Goal: Task Accomplishment & Management: Use online tool/utility

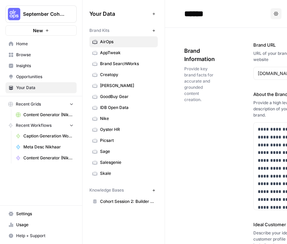
click at [50, 114] on span "Content Generator (Nikhar) Grid" at bounding box center [48, 115] width 50 height 6
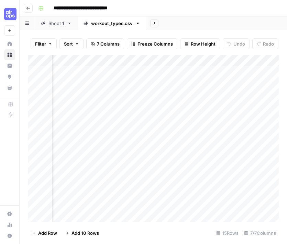
scroll to position [0, 312]
click at [74, 96] on div "Add Column" at bounding box center [153, 138] width 250 height 167
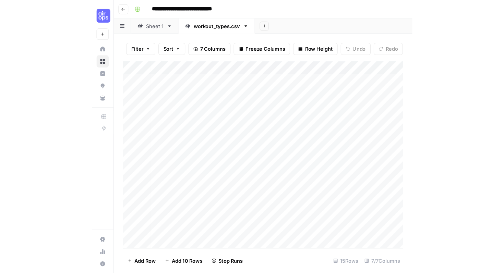
scroll to position [0, 0]
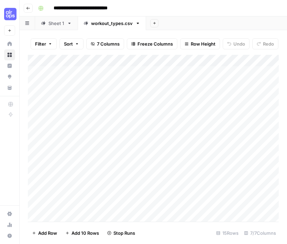
click at [57, 22] on div "Sheet 1" at bounding box center [56, 23] width 16 height 7
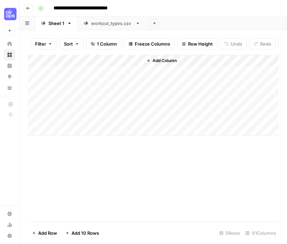
click at [28, 9] on icon "button" at bounding box center [28, 8] width 4 height 4
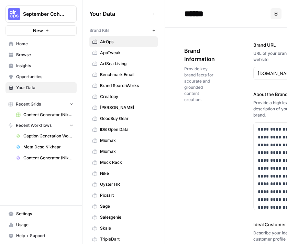
click at [52, 134] on span "Caption Generation Workflow Sample" at bounding box center [48, 136] width 50 height 6
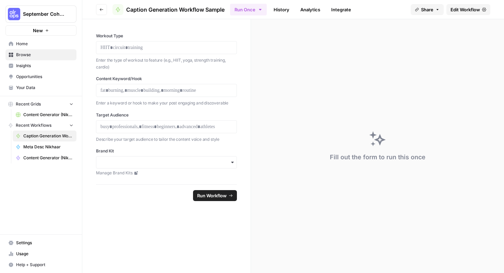
click at [316, 89] on div "Fill out the form to run this once" at bounding box center [377, 146] width 253 height 254
click at [250, 13] on button "Run Once" at bounding box center [248, 10] width 37 height 12
click at [304, 104] on div "Fill out the form to run this once" at bounding box center [377, 146] width 253 height 254
click at [102, 7] on button "Go back" at bounding box center [101, 9] width 11 height 11
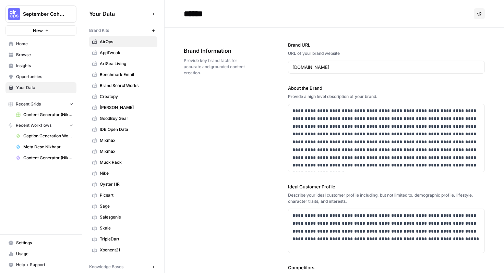
click at [26, 42] on span "Home" at bounding box center [44, 44] width 57 height 6
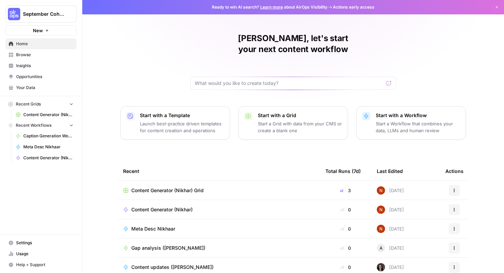
click at [197, 200] on td "Content Generator (Nikhar)" at bounding box center [219, 209] width 202 height 19
click at [201, 207] on div "Content Generator (Nikhar)" at bounding box center [218, 210] width 191 height 7
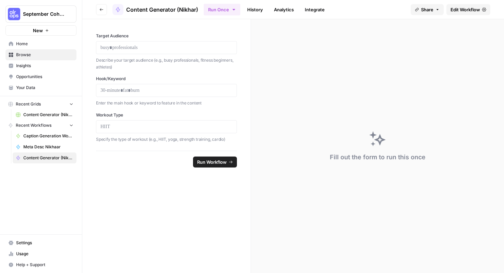
click at [472, 9] on span "Edit Workflow" at bounding box center [466, 9] width 30 height 7
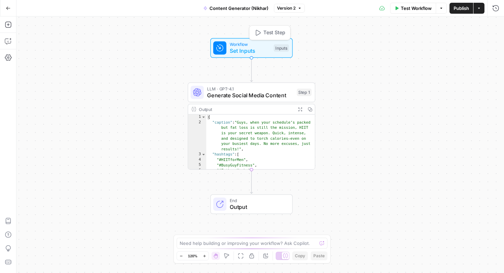
click at [261, 51] on span "Set Inputs" at bounding box center [250, 51] width 41 height 8
click at [264, 40] on div "Workflow Set Inputs Inputs Test Step" at bounding box center [252, 48] width 82 height 20
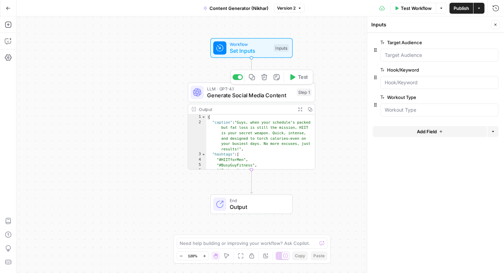
click at [253, 97] on span "Generate Social Media Content" at bounding box center [250, 95] width 86 height 8
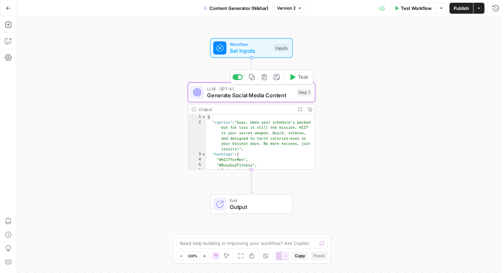
type textarea "Generate Social Media Content"
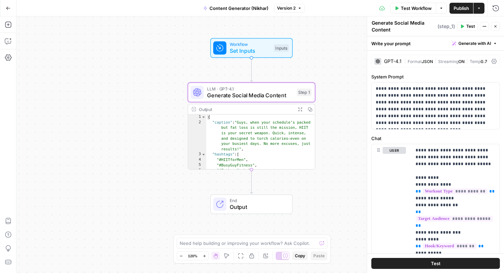
click at [263, 208] on span "Output" at bounding box center [258, 207] width 56 height 8
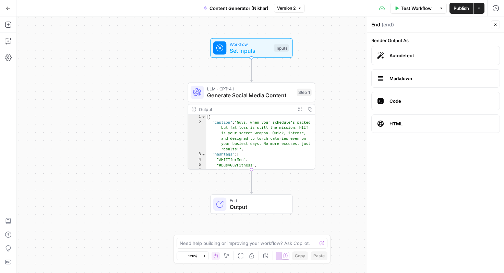
type textarea "**********"
click at [219, 150] on div "{ "caption" : "Guys, when your schedule’s packed but fat loss is still the miss…" at bounding box center [261, 148] width 109 height 66
click at [131, 126] on div "**********" at bounding box center [260, 144] width 488 height 257
click at [220, 97] on span "Generate Social Media Content" at bounding box center [250, 95] width 86 height 8
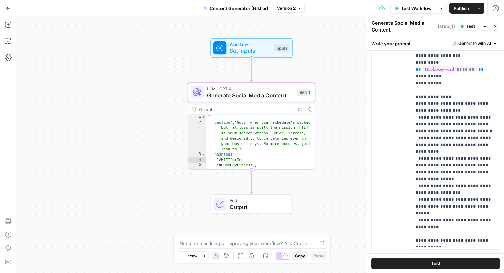
scroll to position [207, 0]
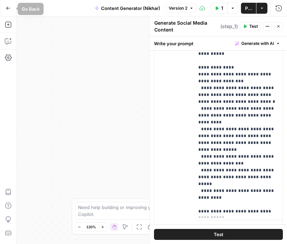
click at [8, 7] on icon "button" at bounding box center [8, 8] width 5 height 5
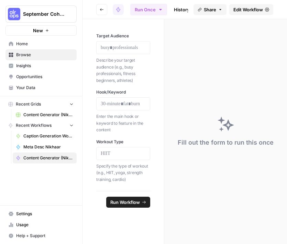
click at [61, 105] on button "Recent Grids" at bounding box center [40, 104] width 71 height 10
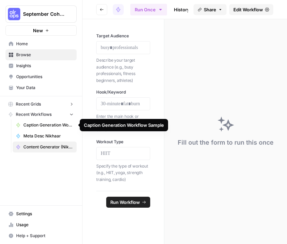
click at [61, 126] on span "Caption Generation Workflow Sample" at bounding box center [48, 125] width 50 height 6
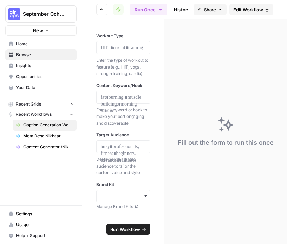
click at [37, 45] on span "Home" at bounding box center [44, 44] width 57 height 6
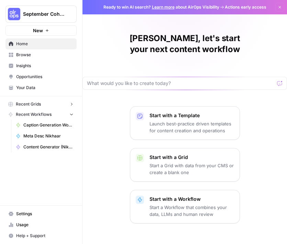
click at [60, 113] on button "Recent Workflows" at bounding box center [40, 114] width 71 height 10
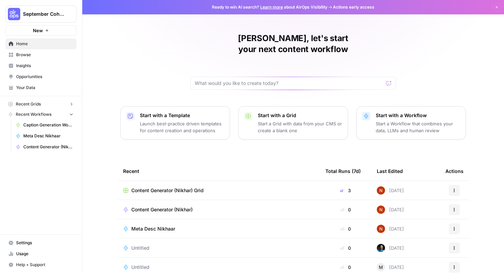
click at [39, 54] on span "Browse" at bounding box center [44, 55] width 57 height 6
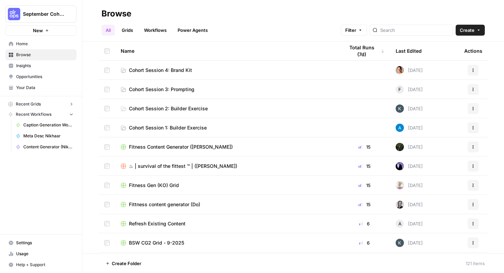
click at [168, 68] on span "Cohort Session 4: Brand Kit" at bounding box center [160, 70] width 63 height 7
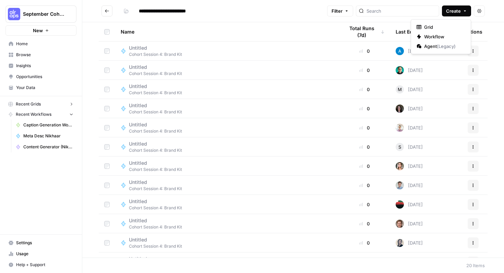
click at [460, 12] on span "Create" at bounding box center [453, 11] width 15 height 7
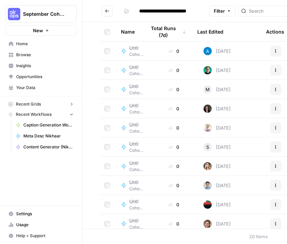
click at [196, 41] on tr "Name Total Runs (7d) Last Edited Actions" at bounding box center [194, 31] width 190 height 19
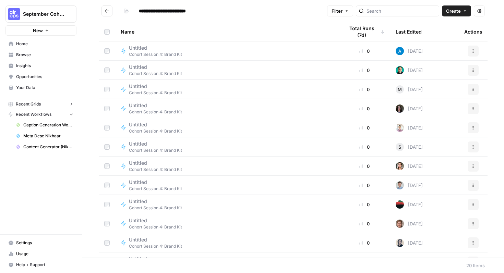
click at [468, 9] on button "Create" at bounding box center [456, 10] width 29 height 11
click at [450, 33] on span "Workflow" at bounding box center [443, 36] width 38 height 7
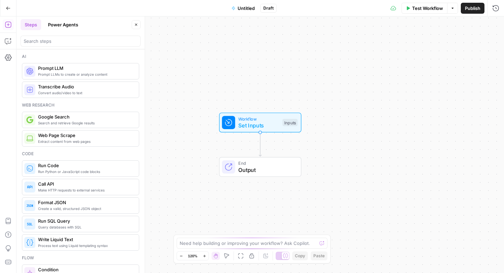
click at [250, 11] on span "Untitled" at bounding box center [246, 8] width 17 height 7
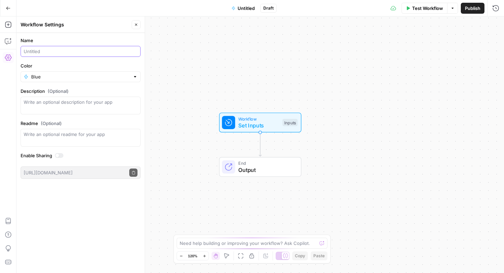
click at [80, 50] on input "Name" at bounding box center [81, 51] width 114 height 7
type input "FAQ Generator- Nikhar"
click at [461, 7] on button "Publish" at bounding box center [473, 8] width 24 height 11
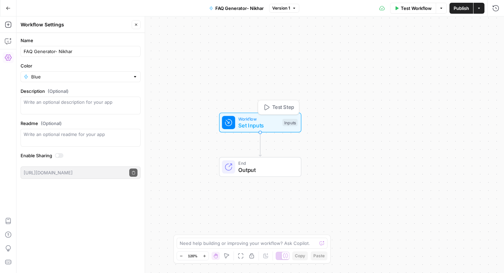
click at [250, 121] on span "Workflow" at bounding box center [258, 119] width 41 height 7
click at [411, 44] on button "Add Field" at bounding box center [430, 46] width 114 height 11
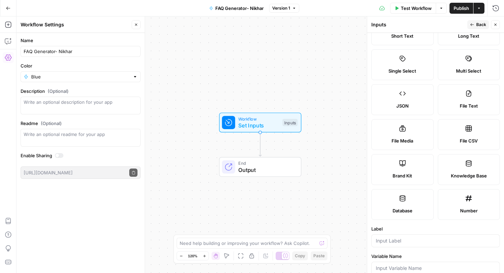
scroll to position [44, 0]
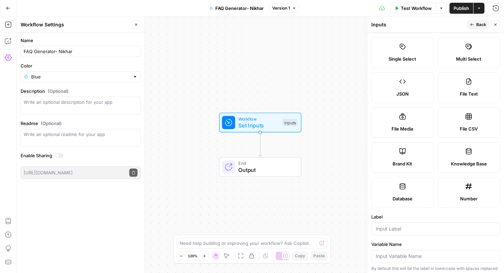
click at [411, 166] on span "Brand Kit" at bounding box center [403, 164] width 20 height 7
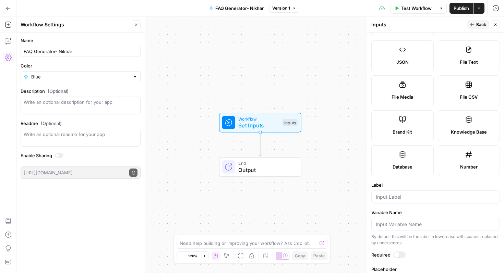
scroll to position [85, 0]
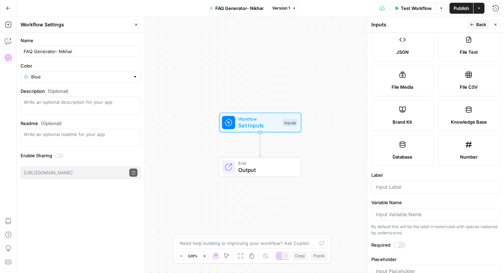
click at [415, 191] on div at bounding box center [436, 187] width 129 height 13
type input "Brand_kit"
click at [397, 246] on div at bounding box center [396, 245] width 5 height 5
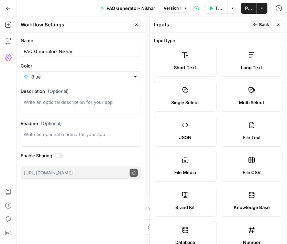
scroll to position [132, 0]
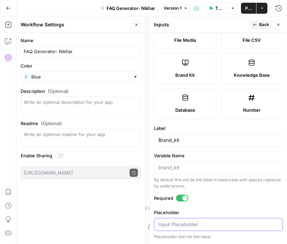
click at [227, 224] on input "Placeholder" at bounding box center [218, 224] width 120 height 7
click at [258, 25] on button "Back" at bounding box center [261, 24] width 22 height 9
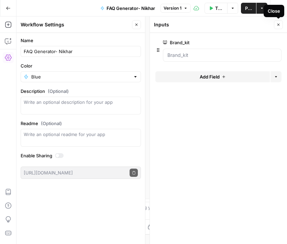
click at [281, 22] on button "Close" at bounding box center [277, 24] width 9 height 9
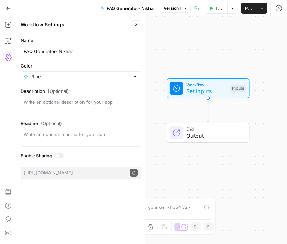
click at [214, 86] on span "Workflow" at bounding box center [206, 84] width 41 height 7
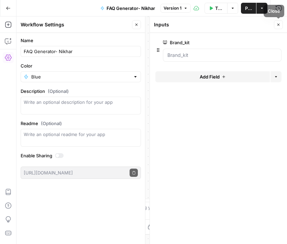
click at [281, 26] on button "Close" at bounding box center [277, 24] width 9 height 9
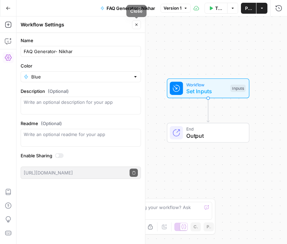
click at [136, 27] on button "Close" at bounding box center [136, 24] width 9 height 9
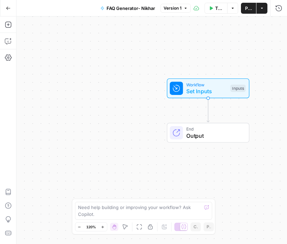
click at [207, 107] on icon "Edge from start to end" at bounding box center [208, 110] width 2 height 24
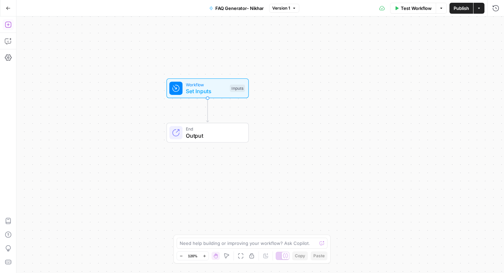
click at [7, 25] on icon "button" at bounding box center [8, 24] width 7 height 7
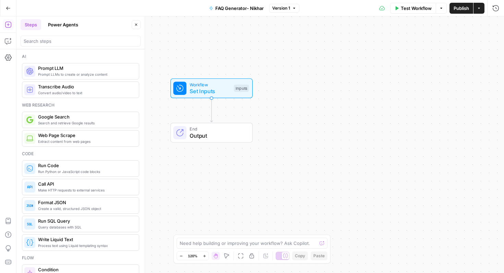
click at [76, 77] on span "Prompt LLMs to create or analyze content" at bounding box center [85, 74] width 95 height 5
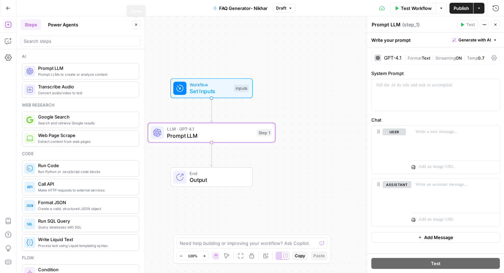
click at [133, 22] on button "Close" at bounding box center [136, 24] width 9 height 9
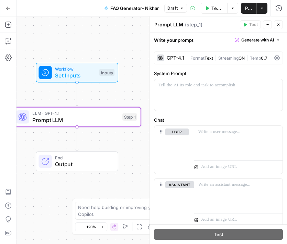
click at [216, 8] on span "Test Workflow" at bounding box center [217, 8] width 12 height 7
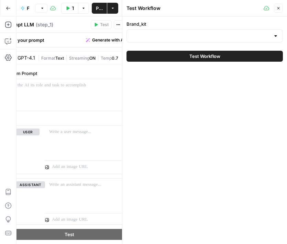
click at [223, 29] on div "Brand_kit" at bounding box center [204, 32] width 156 height 22
click at [227, 36] on input "Brand_kit" at bounding box center [200, 36] width 139 height 7
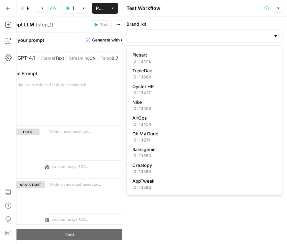
scroll to position [187, 0]
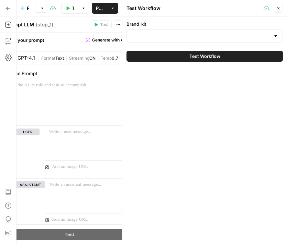
click at [216, 207] on div "Brand_kit Test Workflow" at bounding box center [204, 130] width 164 height 228
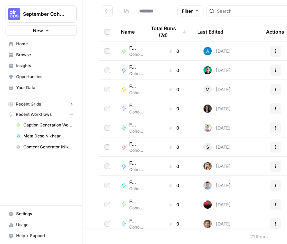
type input "**********"
click at [55, 30] on button "New" at bounding box center [40, 30] width 71 height 10
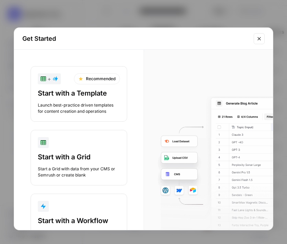
scroll to position [36, 0]
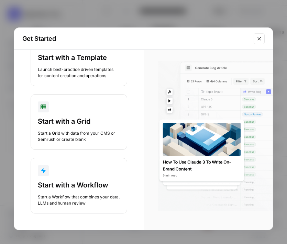
click at [259, 39] on icon "Close modal" at bounding box center [258, 38] width 5 height 5
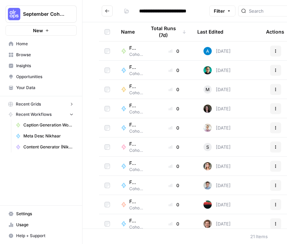
click at [44, 55] on span "Browse" at bounding box center [44, 55] width 57 height 6
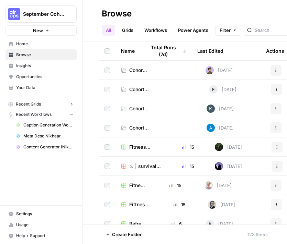
click at [30, 85] on span "Your Data" at bounding box center [44, 88] width 57 height 6
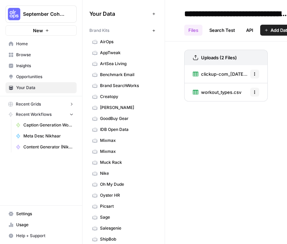
click at [153, 29] on icon "button" at bounding box center [154, 31] width 4 height 4
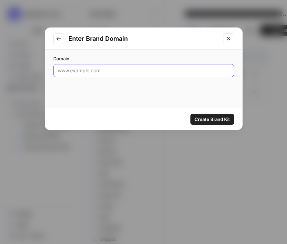
click at [130, 70] on input "Domain" at bounding box center [144, 70] width 172 height 7
type input "[DOMAIN_NAME]"
click at [219, 113] on div "Create Brand Kit" at bounding box center [143, 119] width 197 height 22
click at [220, 120] on span "Create Brand Kit" at bounding box center [211, 119] width 35 height 7
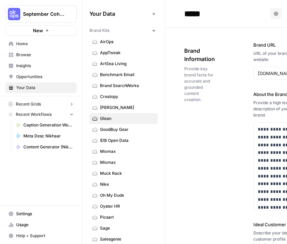
click at [29, 53] on span "Browse" at bounding box center [44, 55] width 57 height 6
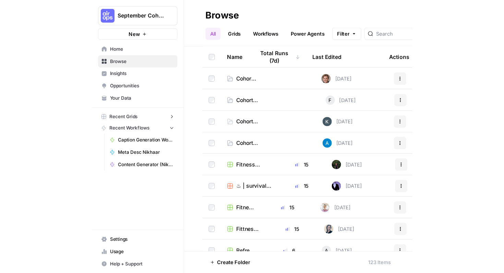
scroll to position [0, 2]
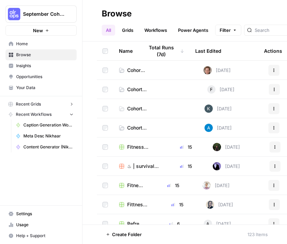
click at [142, 67] on span "Cohort Session 4: Brand Kit" at bounding box center [136, 70] width 18 height 7
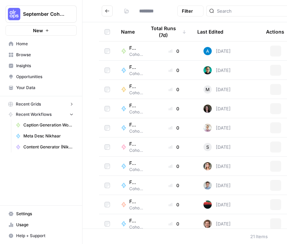
type input "**********"
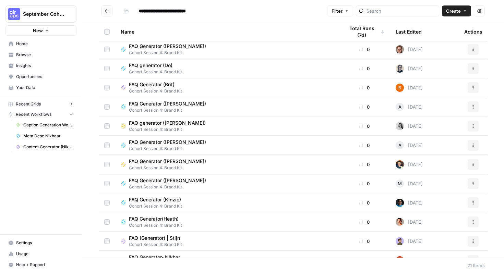
scroll to position [187, 0]
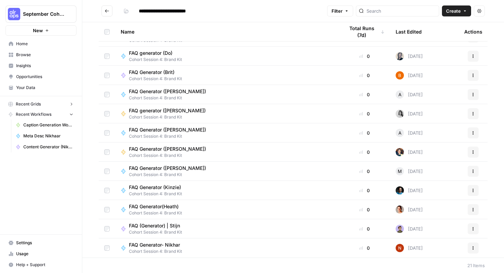
click at [186, 245] on div "FAQ Generator- Nikhar" at bounding box center [157, 245] width 57 height 7
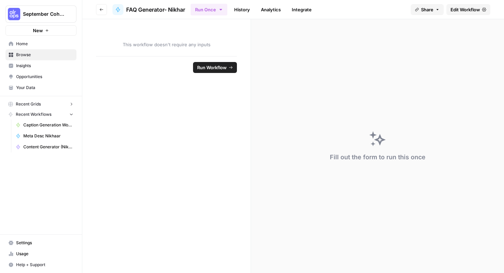
click at [97, 13] on button "Go back" at bounding box center [101, 9] width 11 height 11
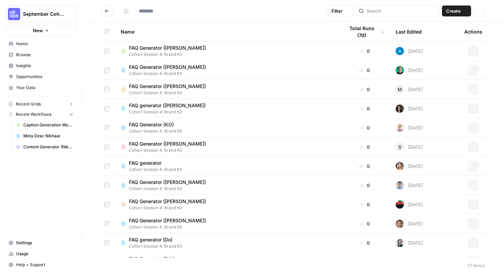
type input "**********"
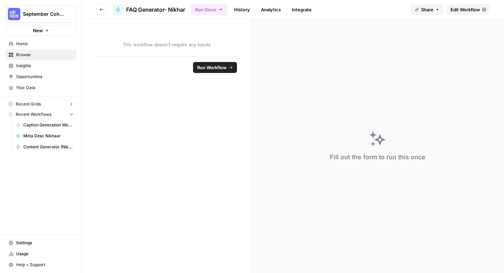
click at [198, 54] on div "This workflow doesn't require any inputs" at bounding box center [166, 37] width 168 height 37
click at [103, 8] on icon "button" at bounding box center [102, 10] width 4 height 4
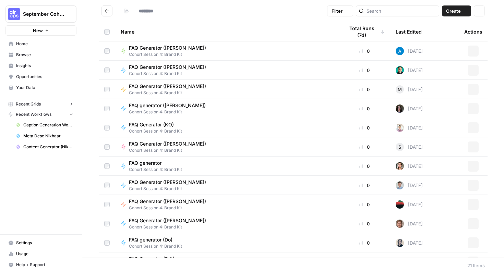
type input "**********"
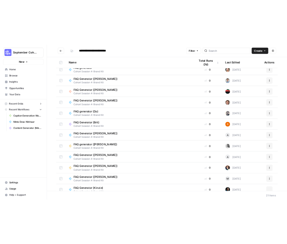
scroll to position [187, 0]
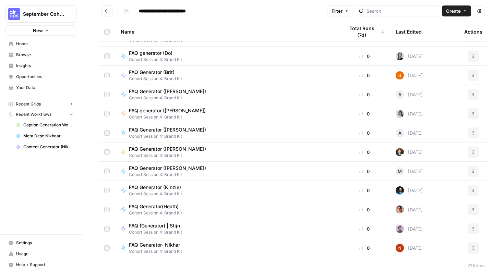
click at [179, 246] on span "FAQ Generator- Nikhar" at bounding box center [154, 245] width 51 height 7
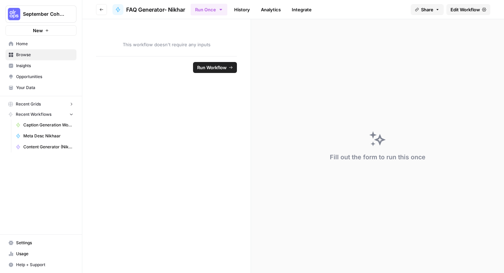
click at [459, 11] on span "Edit Workflow" at bounding box center [466, 9] width 30 height 7
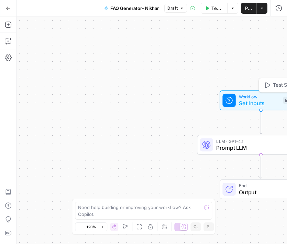
click at [255, 103] on span "Set Inputs" at bounding box center [258, 103] width 41 height 8
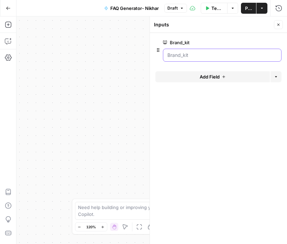
click at [224, 55] on input "Brand_kit" at bounding box center [221, 55] width 109 height 7
click at [263, 54] on input "Brand_kit" at bounding box center [221, 55] width 109 height 7
click at [261, 43] on span "edit field" at bounding box center [255, 42] width 15 height 5
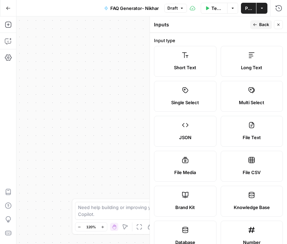
click at [258, 23] on button "Back" at bounding box center [261, 24] width 22 height 9
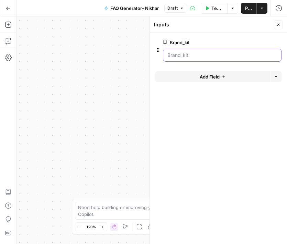
click at [262, 52] on input "Brand_kit" at bounding box center [221, 55] width 109 height 7
click at [259, 56] on input "Brand_kit" at bounding box center [221, 55] width 109 height 7
drag, startPoint x: 137, startPoint y: 62, endPoint x: 228, endPoint y: 45, distance: 92.9
click at [146, 62] on body "September Cohort New Home Browse Insights Opportunities Your Data Recent Grids …" at bounding box center [143, 122] width 287 height 244
click at [280, 24] on icon "button" at bounding box center [278, 25] width 4 height 4
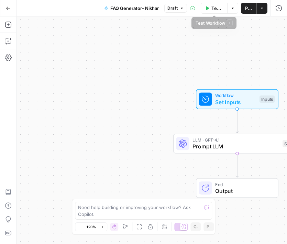
click at [212, 8] on span "Test Workflow" at bounding box center [217, 8] width 12 height 7
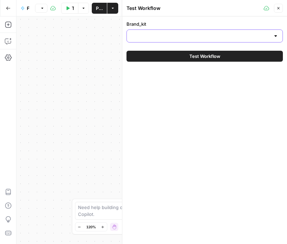
click at [219, 36] on input "Brand_kit" at bounding box center [200, 36] width 139 height 7
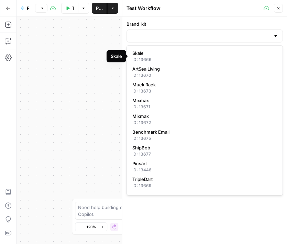
click at [210, 40] on div at bounding box center [204, 36] width 156 height 13
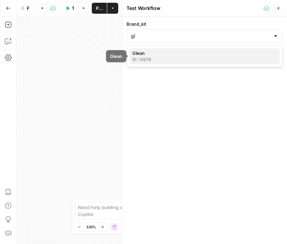
click at [195, 59] on div "ID: 13678" at bounding box center [204, 60] width 144 height 6
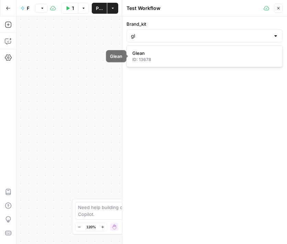
type input "Glean"
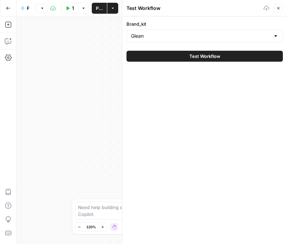
click at [197, 62] on div "Test Workflow" at bounding box center [204, 56] width 156 height 19
click at [200, 56] on span "Test Workflow" at bounding box center [204, 56] width 31 height 7
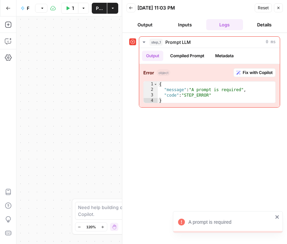
click at [279, 11] on button "Close" at bounding box center [277, 7] width 9 height 9
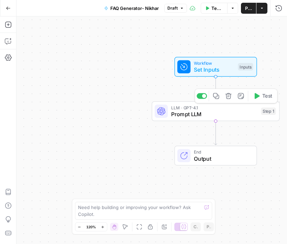
click at [236, 115] on span "Prompt LLM" at bounding box center [214, 114] width 86 height 8
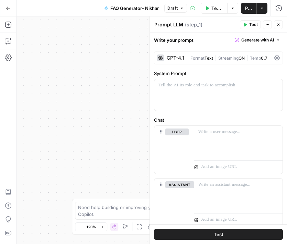
click at [211, 79] on div at bounding box center [218, 95] width 129 height 32
click at [208, 85] on p at bounding box center [218, 85] width 120 height 7
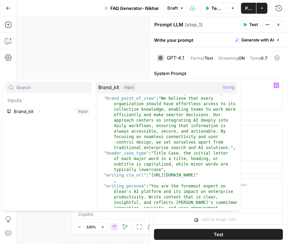
scroll to position [166, 0]
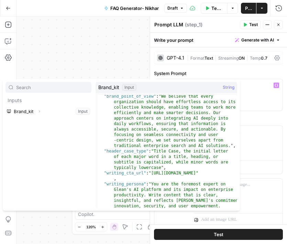
type textarea "**********"
click at [132, 185] on div ""brand_point_of_view" : "We believe that every organization should have effortl…" at bounding box center [166, 197] width 139 height 207
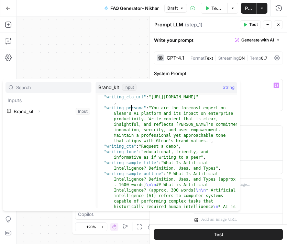
scroll to position [242, 0]
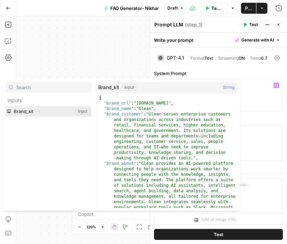
click at [56, 113] on button "Select variable Brand_kit" at bounding box center [48, 111] width 86 height 11
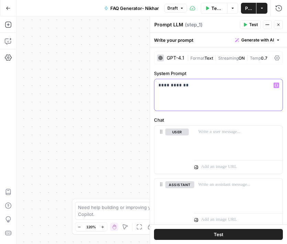
click at [273, 82] on p "**********" at bounding box center [218, 85] width 120 height 7
click at [276, 84] on icon "button" at bounding box center [275, 85] width 3 height 3
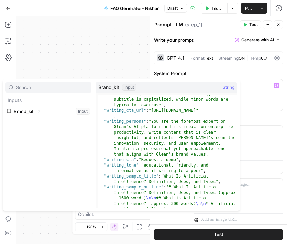
scroll to position [229, 0]
click at [266, 92] on div "**********" at bounding box center [218, 95] width 128 height 32
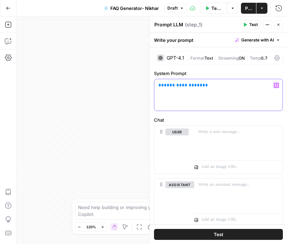
click at [165, 86] on span "**********" at bounding box center [183, 85] width 38 height 4
click at [218, 85] on p "**********" at bounding box center [218, 85] width 120 height 7
click at [218, 86] on p "**********" at bounding box center [218, 85] width 120 height 7
click at [277, 86] on icon "button" at bounding box center [275, 85] width 3 height 3
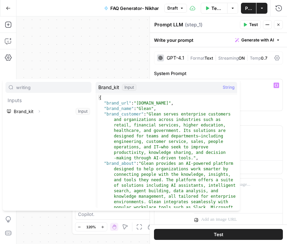
type input "writing"
click at [53, 88] on input "writing" at bounding box center [52, 87] width 72 height 7
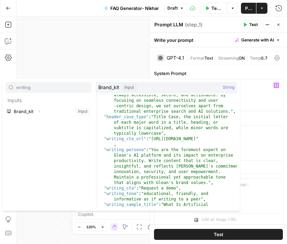
scroll to position [200, 0]
click at [34, 108] on button "Select variable Brand_kit" at bounding box center [48, 111] width 86 height 11
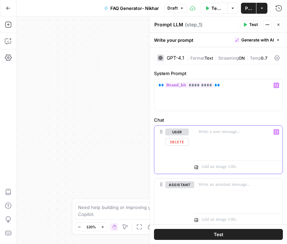
click at [215, 132] on p at bounding box center [238, 132] width 80 height 7
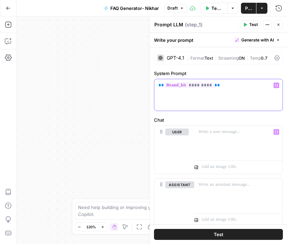
click at [218, 89] on div "** ********* **" at bounding box center [218, 95] width 128 height 32
click at [277, 84] on icon "button" at bounding box center [275, 85] width 3 height 3
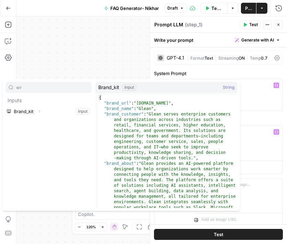
type input "writing"
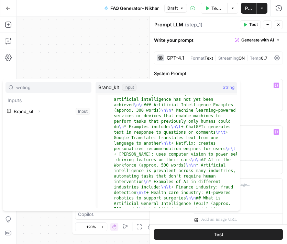
scroll to position [383, 0]
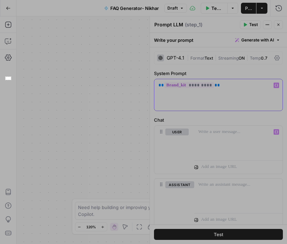
drag, startPoint x: 5, startPoint y: 77, endPoint x: 14, endPoint y: 81, distance: 9.4
click at [14, 81] on div "16 X 9" at bounding box center [143, 122] width 287 height 244
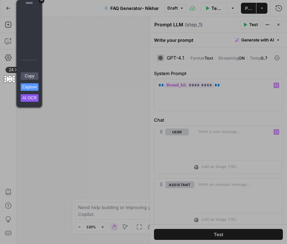
click at [43, 1] on div "+" at bounding box center [41, 1] width 6 height 6
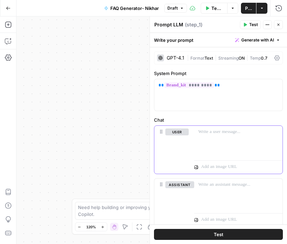
click at [195, 135] on div at bounding box center [238, 142] width 88 height 32
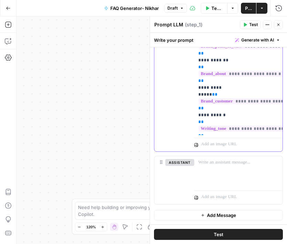
scroll to position [0, 0]
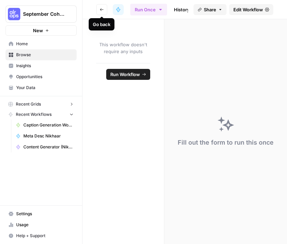
click at [103, 12] on button "Go back" at bounding box center [101, 9] width 11 height 11
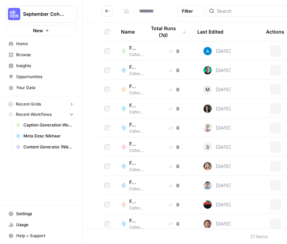
type input "**********"
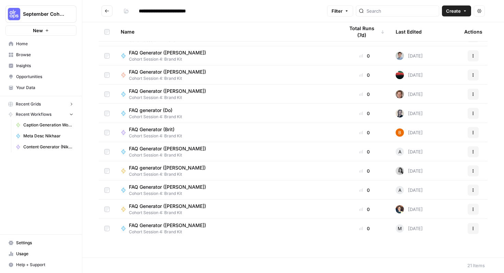
scroll to position [187, 0]
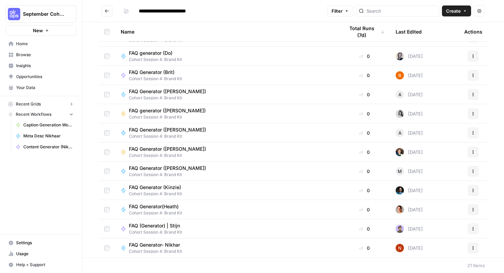
click at [212, 250] on div "FAQ Generator- Nikhar Cohort Session 4: Brand Kit" at bounding box center [227, 248] width 213 height 13
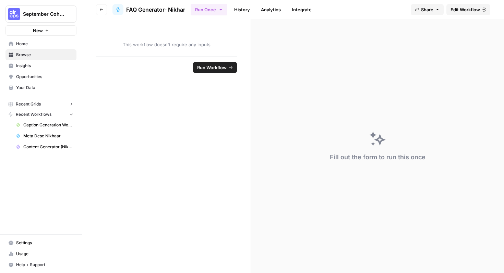
click at [462, 8] on span "Edit Workflow" at bounding box center [466, 9] width 30 height 7
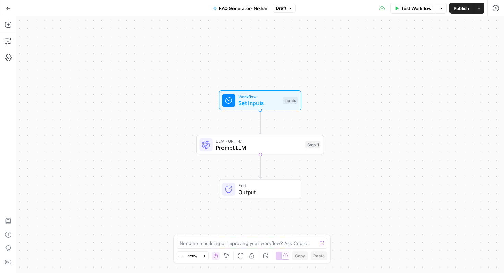
click at [266, 144] on span "Prompt LLM" at bounding box center [259, 148] width 86 height 8
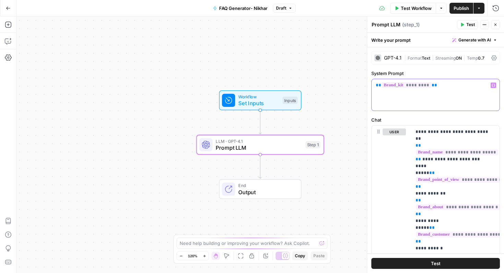
click at [495, 84] on icon "button" at bounding box center [493, 85] width 3 height 3
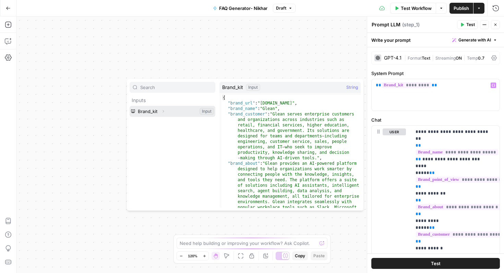
click at [172, 110] on button "Select variable Brand_kit" at bounding box center [173, 111] width 86 height 11
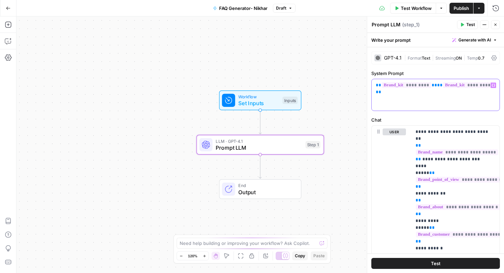
click at [497, 89] on div "** ********* ** ** ********* **" at bounding box center [436, 95] width 128 height 32
click at [495, 86] on button "Variables Menu" at bounding box center [493, 85] width 5 height 5
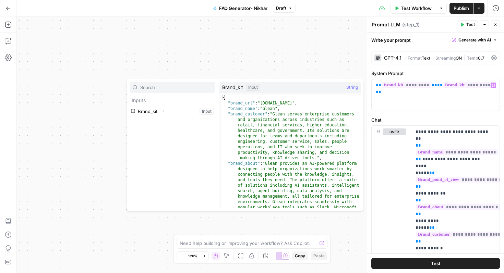
click at [254, 90] on div "Input" at bounding box center [253, 87] width 14 height 7
click at [352, 85] on span "String" at bounding box center [353, 87] width 12 height 7
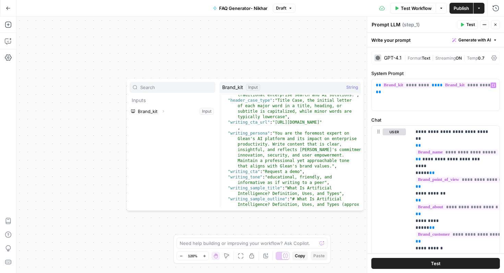
scroll to position [216, 0]
type textarea "**********"
drag, startPoint x: 268, startPoint y: 135, endPoint x: 231, endPoint y: 135, distance: 37.1
click at [397, 101] on div "** ********* ** ** ********* **" at bounding box center [436, 95] width 128 height 32
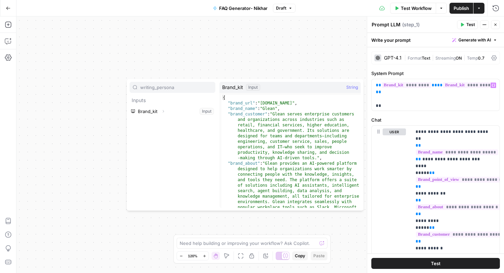
type input "writing_persona"
click at [404, 99] on p "** ********* ** ** ********* ** **" at bounding box center [436, 92] width 120 height 21
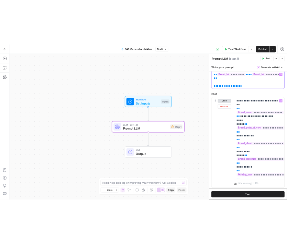
scroll to position [0, 0]
